Goal: Navigation & Orientation: Find specific page/section

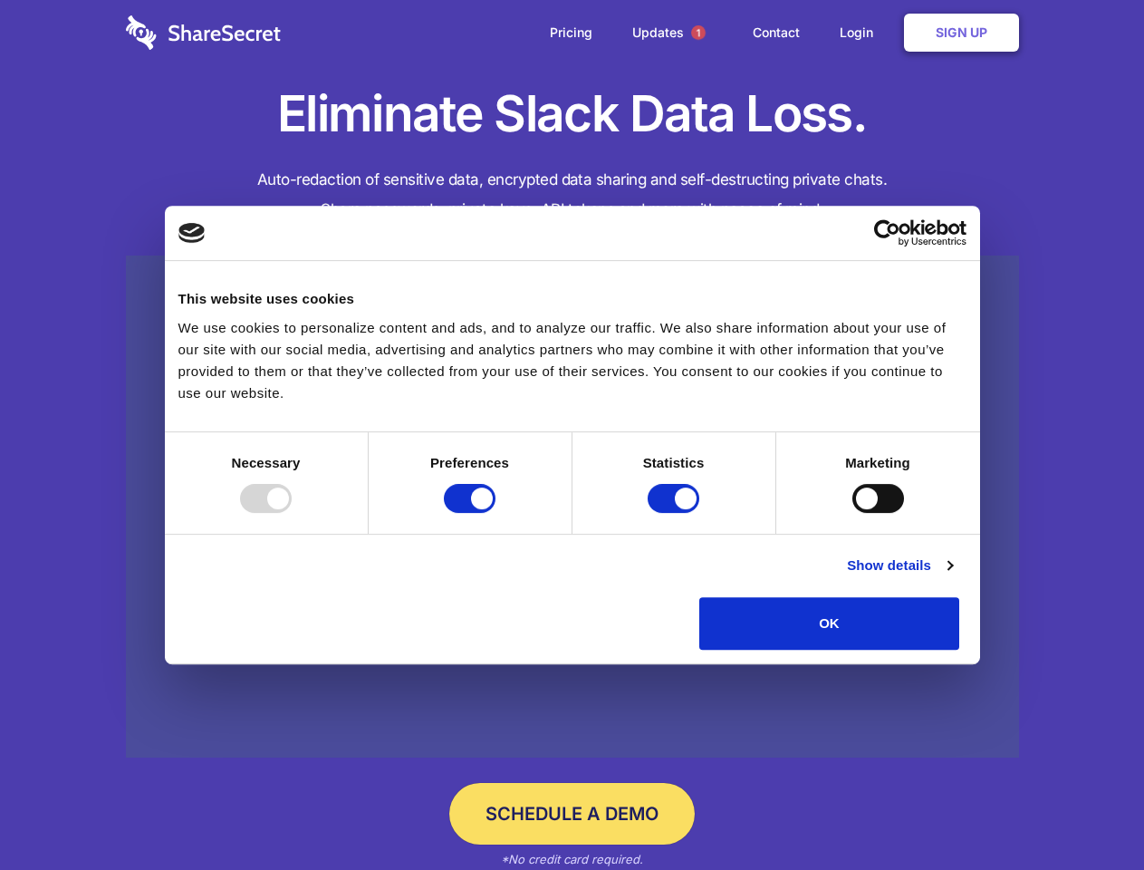
click at [292, 513] on div at bounding box center [266, 498] width 52 height 29
click at [496, 513] on input "Preferences" at bounding box center [470, 498] width 52 height 29
checkbox input "false"
click at [676, 513] on input "Statistics" at bounding box center [674, 498] width 52 height 29
checkbox input "false"
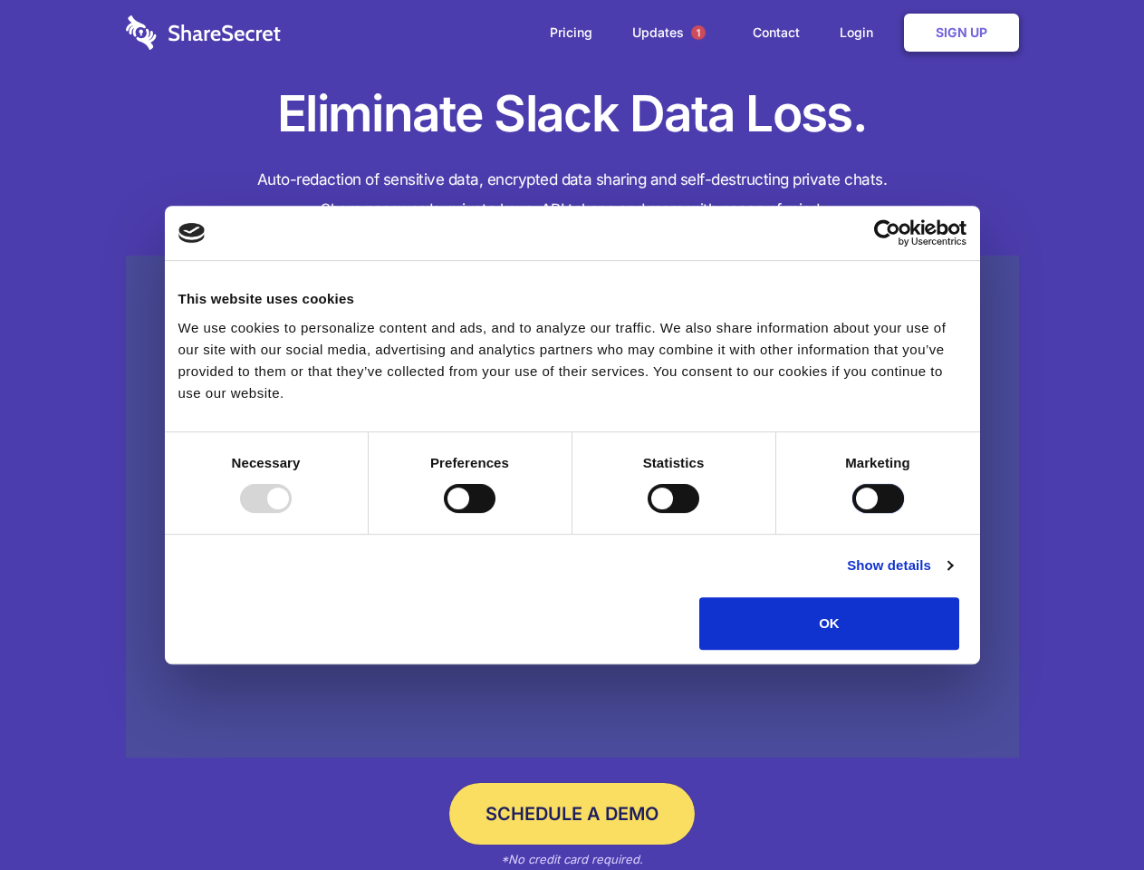
click at [853, 513] on input "Marketing" at bounding box center [879, 498] width 52 height 29
checkbox input "true"
click at [952, 576] on link "Show details" at bounding box center [899, 566] width 105 height 22
click at [0, 0] on div "Statistics 17 Statistic cookies help website owners to understand how visitors …" at bounding box center [0, 0] width 0 height 0
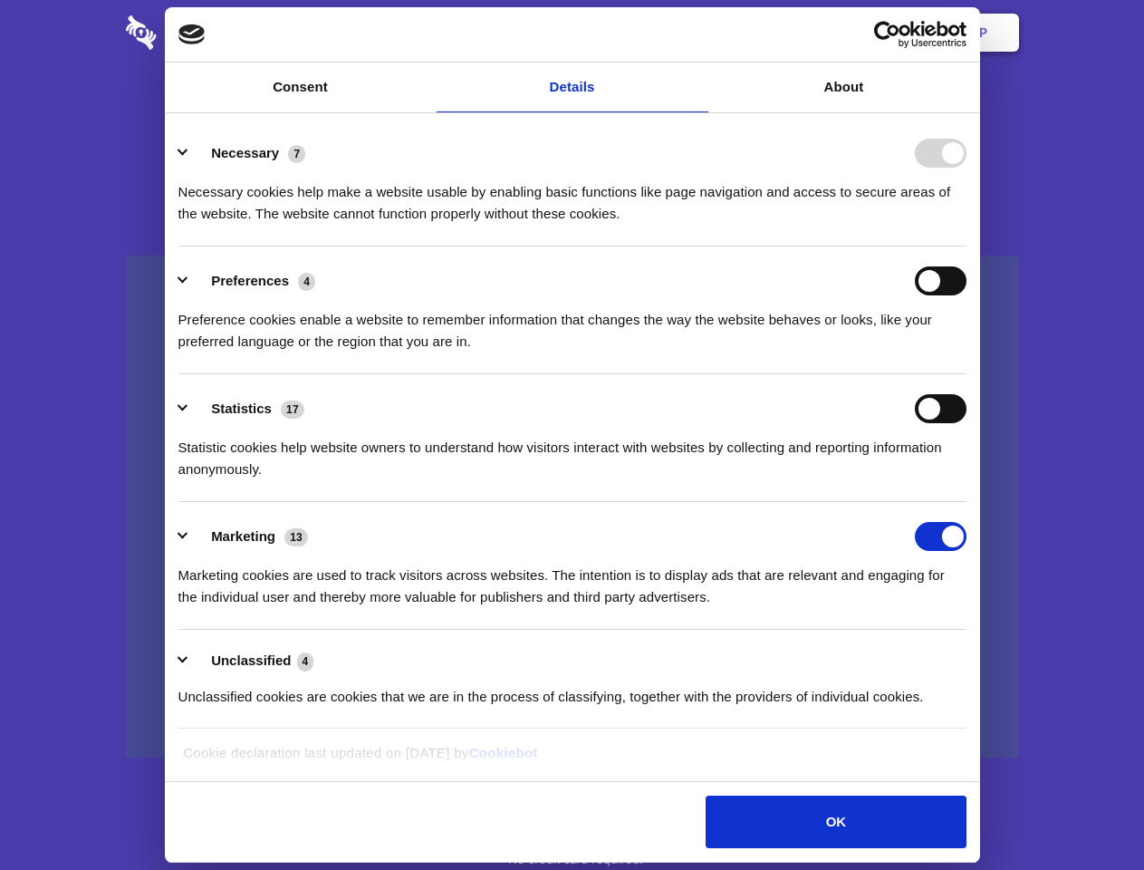
click at [698, 33] on span "1" at bounding box center [698, 32] width 14 height 14
